Goal: Task Accomplishment & Management: Use online tool/utility

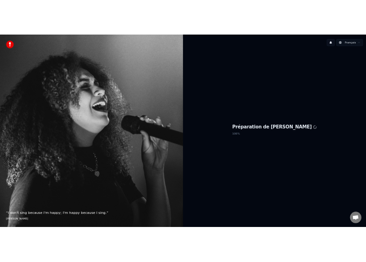
scroll to position [897, 0]
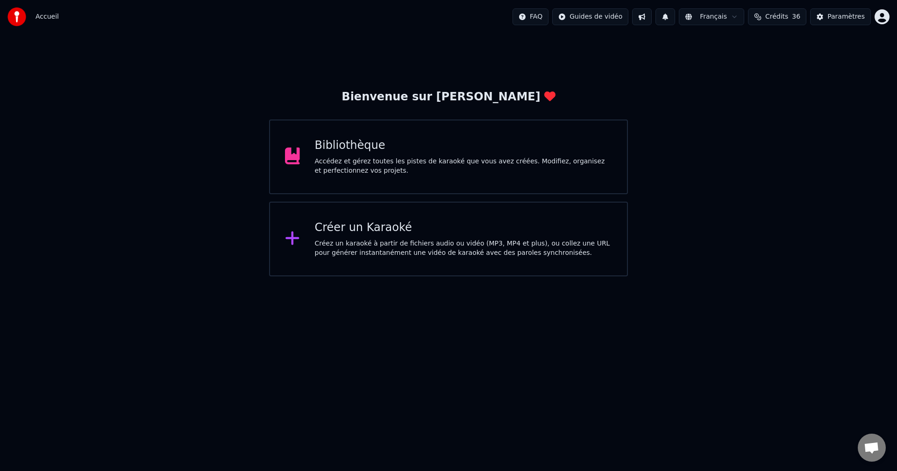
click at [372, 224] on div "Créer un Karaoké" at bounding box center [464, 227] width 298 height 15
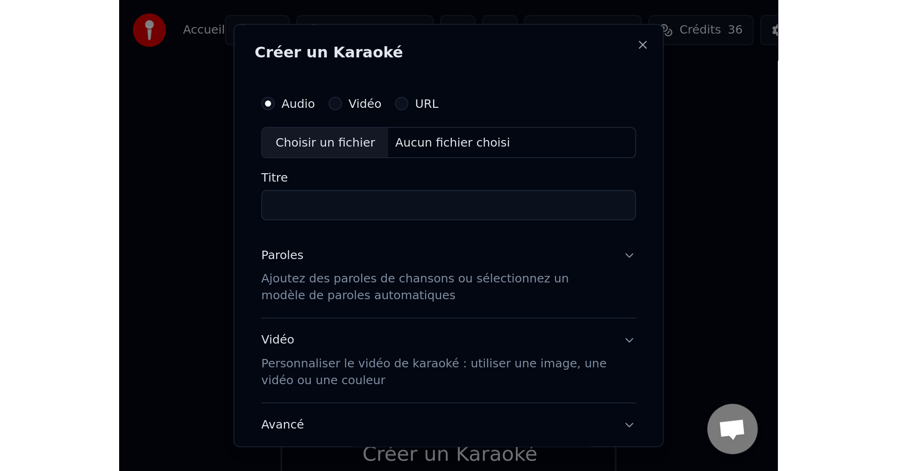
scroll to position [825, 0]
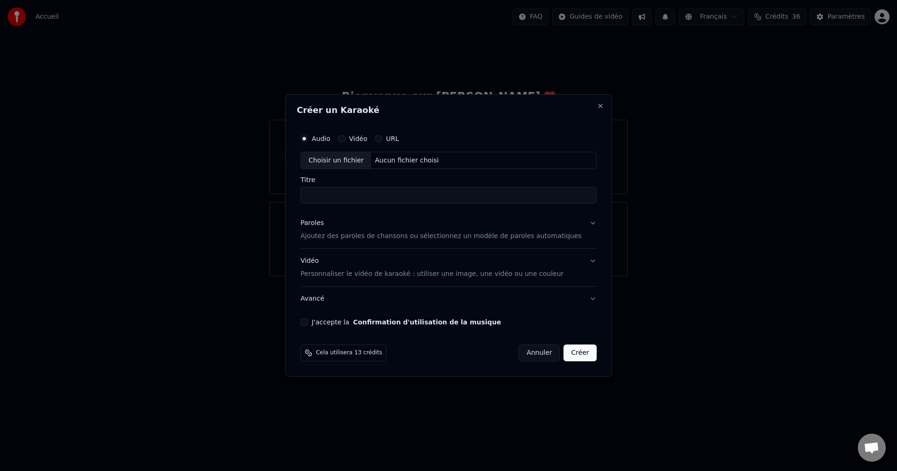
click at [407, 159] on div "Aucun fichier choisi" at bounding box center [406, 160] width 71 height 9
type input "**********"
click at [350, 235] on p "Ajoutez des paroles de chansons ou sélectionnez un modèle de paroles automatiqu…" at bounding box center [440, 236] width 281 height 9
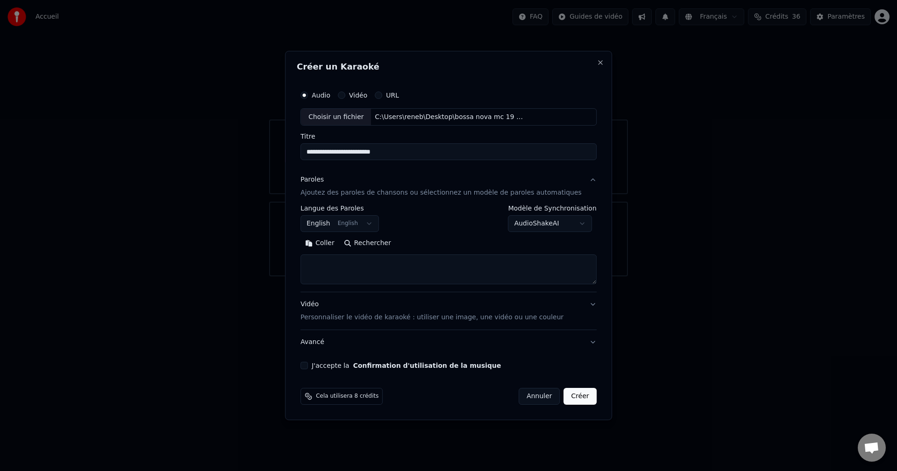
click at [334, 259] on textarea at bounding box center [448, 270] width 296 height 30
paste textarea "**********"
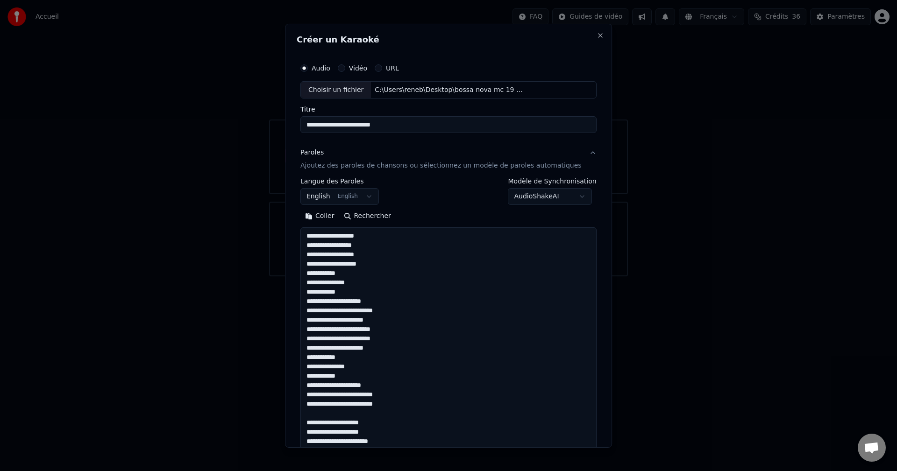
scroll to position [357, 0]
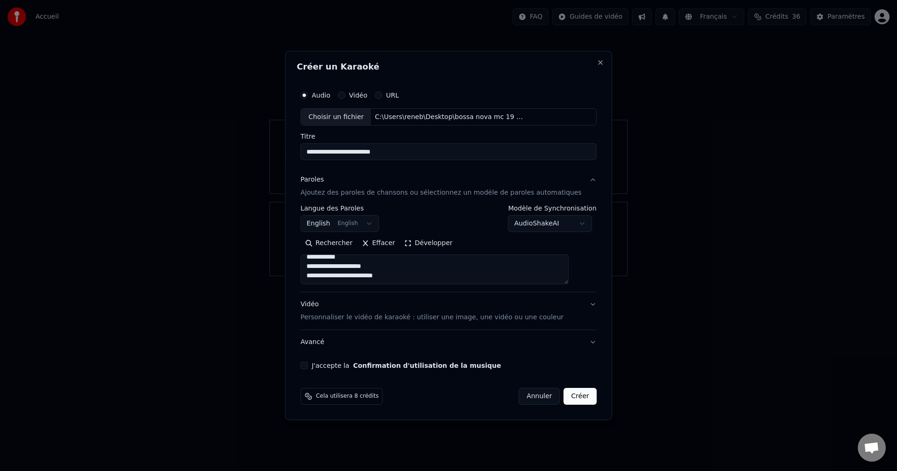
type textarea "**********"
click at [432, 242] on button "Développer" at bounding box center [428, 243] width 57 height 15
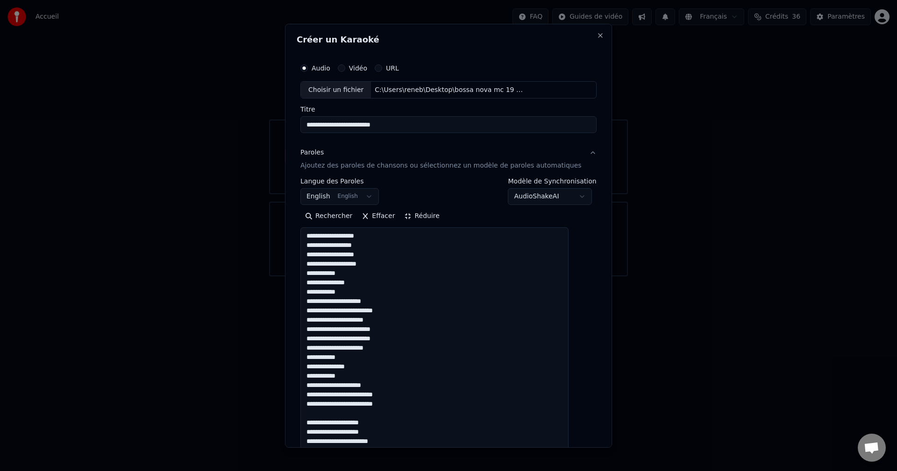
scroll to position [1, 0]
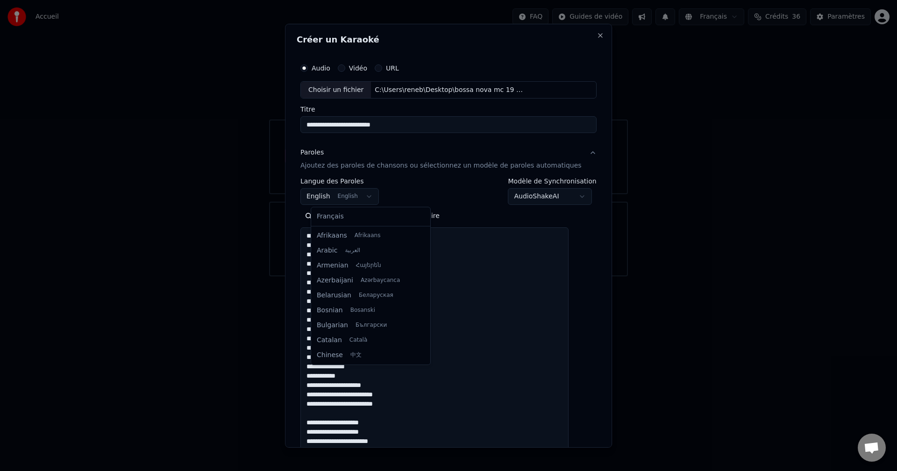
click at [374, 195] on body "Accueil FAQ Guides de vidéo Français Crédits 36 Paramètres Bienvenue sur Youka …" at bounding box center [448, 138] width 897 height 277
select select "**"
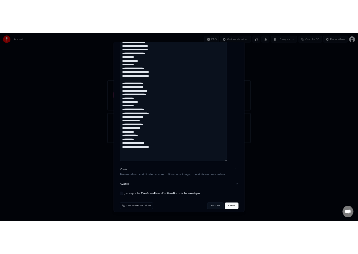
scroll to position [305, 0]
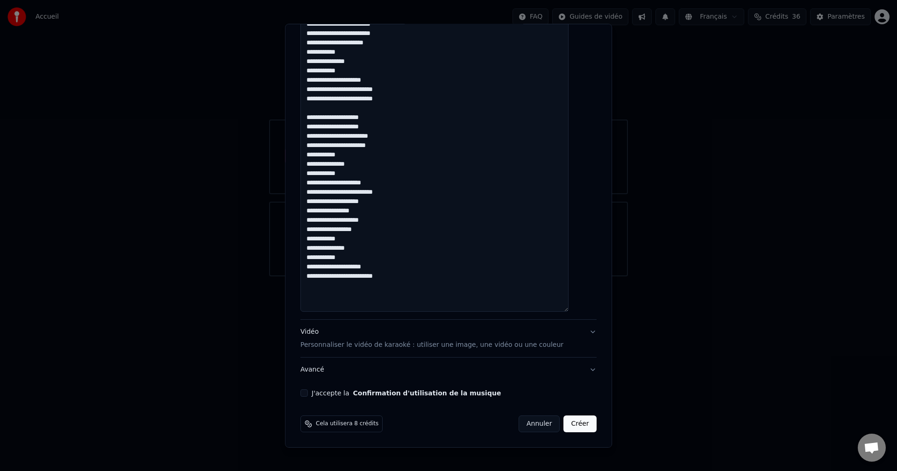
click at [308, 395] on button "J'accepte la Confirmation d'utilisation de la musique" at bounding box center [303, 393] width 7 height 7
click at [564, 425] on button "Créer" at bounding box center [580, 424] width 33 height 17
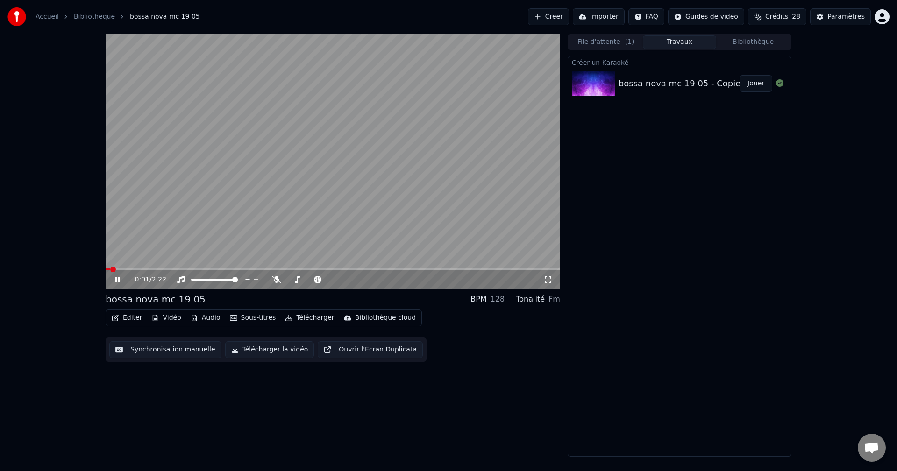
click at [756, 87] on button "Jouer" at bounding box center [755, 83] width 33 height 17
click at [276, 280] on icon at bounding box center [276, 279] width 9 height 7
click at [277, 278] on icon at bounding box center [276, 279] width 5 height 7
click at [277, 278] on icon at bounding box center [276, 279] width 9 height 7
click at [277, 278] on icon at bounding box center [276, 279] width 5 height 7
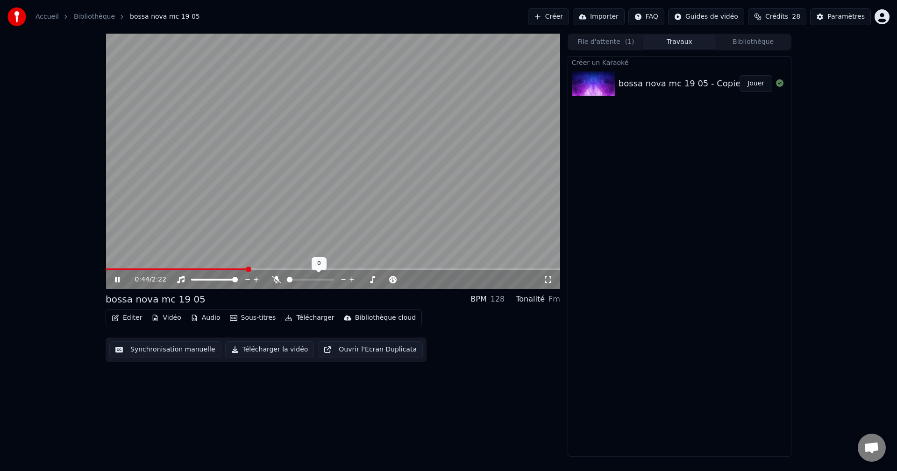
click at [277, 278] on icon at bounding box center [276, 279] width 9 height 7
click at [277, 278] on icon at bounding box center [276, 279] width 5 height 7
click at [277, 278] on icon at bounding box center [276, 279] width 9 height 7
click at [277, 278] on icon at bounding box center [276, 279] width 5 height 7
click at [277, 278] on icon at bounding box center [276, 279] width 9 height 7
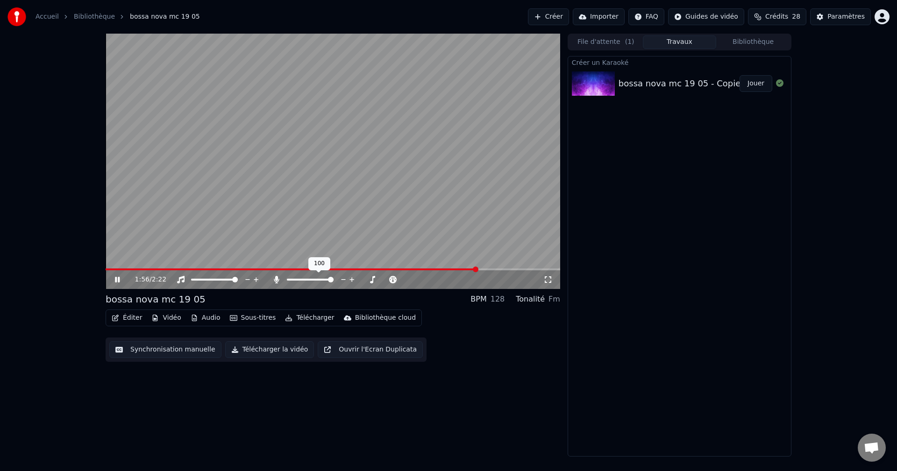
click at [277, 278] on icon at bounding box center [276, 279] width 5 height 7
click at [277, 278] on icon at bounding box center [276, 279] width 9 height 7
click at [277, 278] on icon at bounding box center [276, 279] width 5 height 7
click at [277, 278] on icon at bounding box center [276, 279] width 9 height 7
click at [277, 280] on icon at bounding box center [276, 279] width 5 height 7
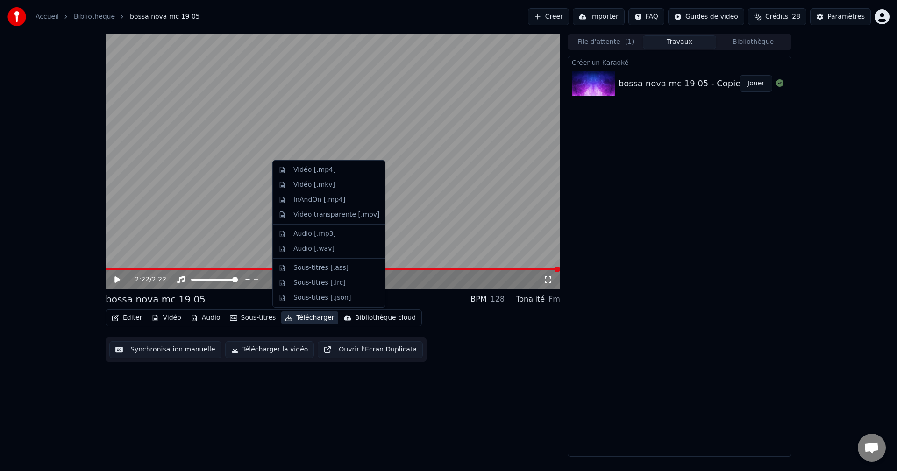
click at [305, 318] on button "Télécharger" at bounding box center [309, 318] width 57 height 13
click at [314, 170] on div "Vidéo [.mp4]" at bounding box center [314, 169] width 42 height 9
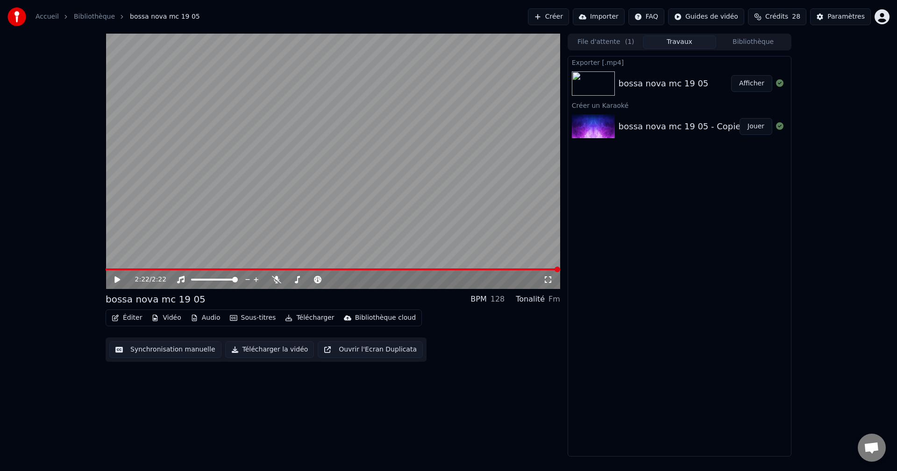
click at [760, 82] on button "Afficher" at bounding box center [751, 83] width 41 height 17
click at [755, 84] on button "Afficher" at bounding box center [751, 83] width 41 height 17
click at [275, 276] on icon at bounding box center [276, 279] width 9 height 7
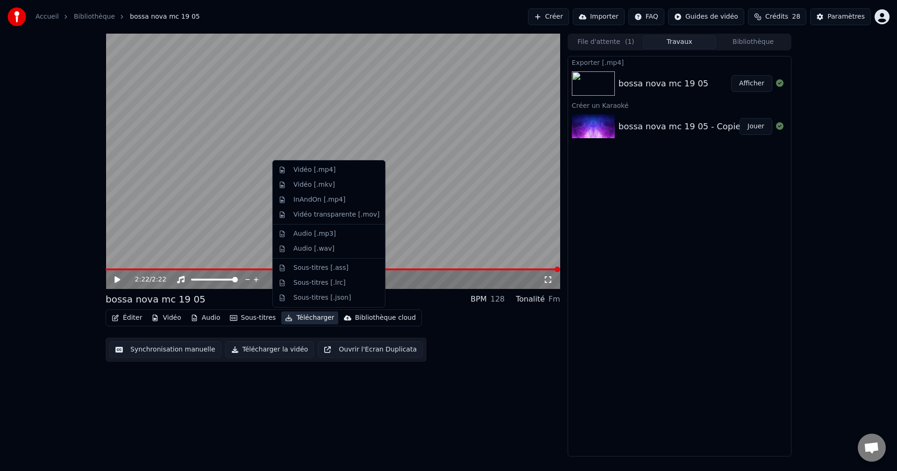
click at [305, 319] on button "Télécharger" at bounding box center [309, 318] width 57 height 13
click at [301, 165] on div "Vidéo [.mp4]" at bounding box center [314, 169] width 42 height 9
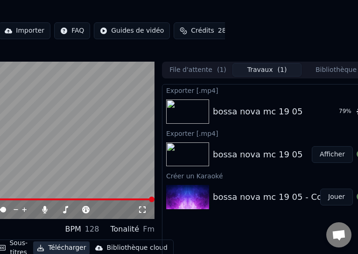
scroll to position [0, 147]
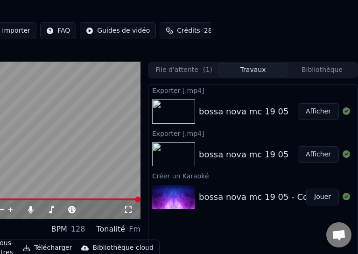
click at [326, 112] on button "Afficher" at bounding box center [318, 111] width 41 height 17
